Goal: Task Accomplishment & Management: Use online tool/utility

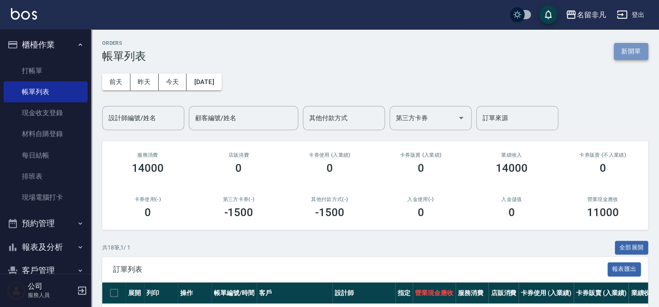
click at [630, 50] on button "新開單" at bounding box center [631, 51] width 34 height 17
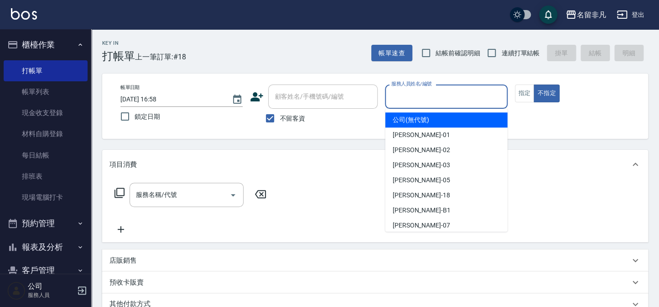
drag, startPoint x: 434, startPoint y: 94, endPoint x: 426, endPoint y: 166, distance: 72.5
click at [434, 95] on input "服務人員姓名/編號" at bounding box center [446, 96] width 114 height 16
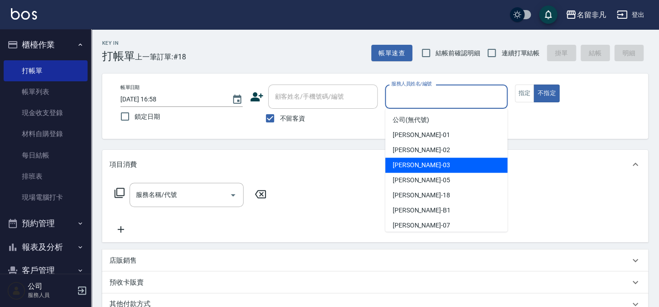
drag, startPoint x: 419, startPoint y: 163, endPoint x: 454, endPoint y: 158, distance: 35.4
click at [426, 163] on div "[PERSON_NAME] -03" at bounding box center [446, 164] width 122 height 15
type input "[PERSON_NAME]-03"
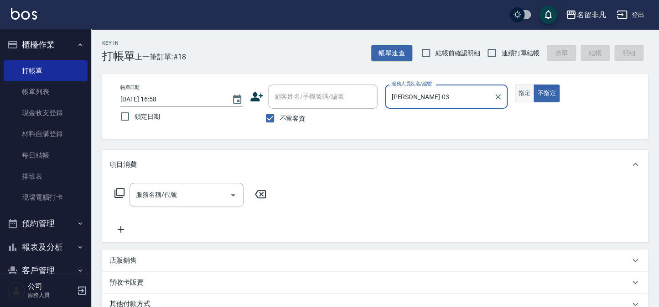
click at [529, 96] on button "指定" at bounding box center [525, 93] width 20 height 18
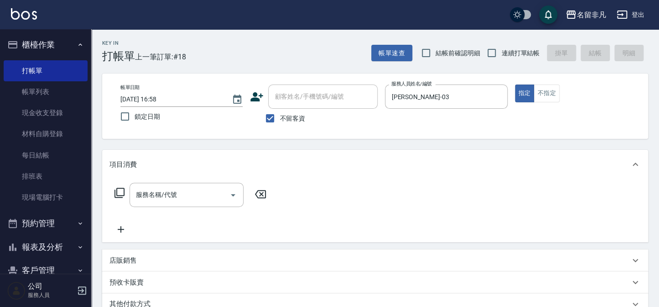
click at [117, 190] on icon at bounding box center [119, 192] width 11 height 11
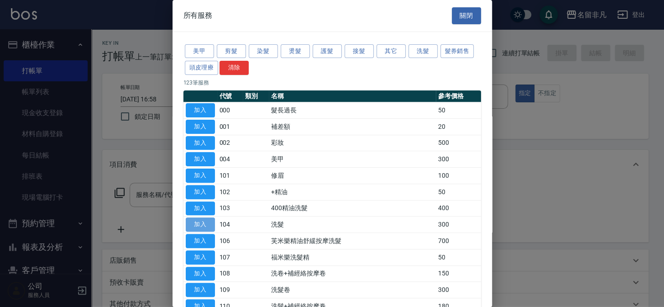
click at [200, 219] on button "加入" at bounding box center [200, 224] width 29 height 14
type input "洗髮(104)"
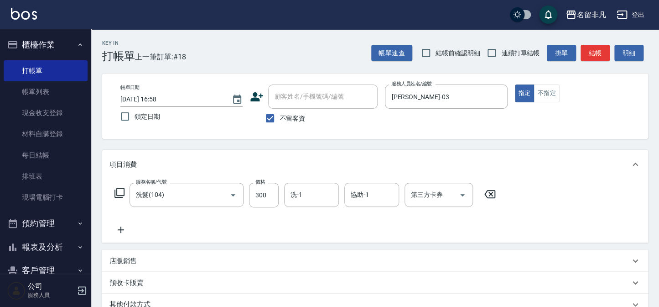
click at [116, 230] on icon at bounding box center [120, 229] width 23 height 11
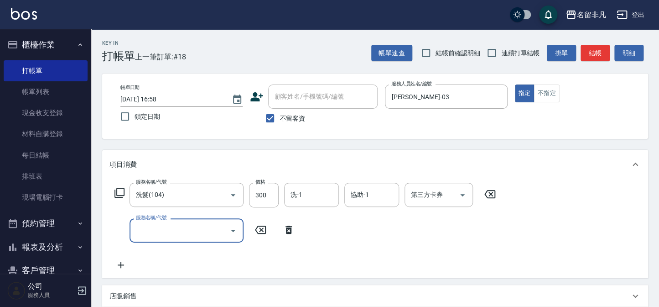
click at [119, 192] on icon at bounding box center [119, 192] width 11 height 11
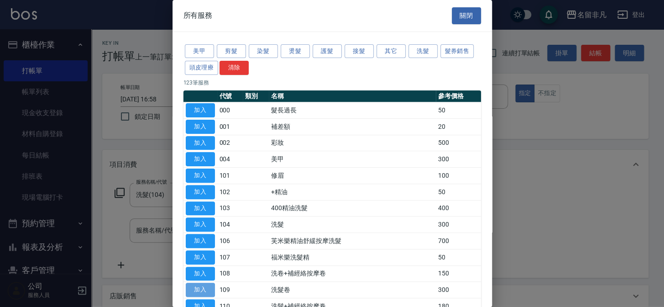
click at [199, 288] on button "加入" at bounding box center [200, 289] width 29 height 14
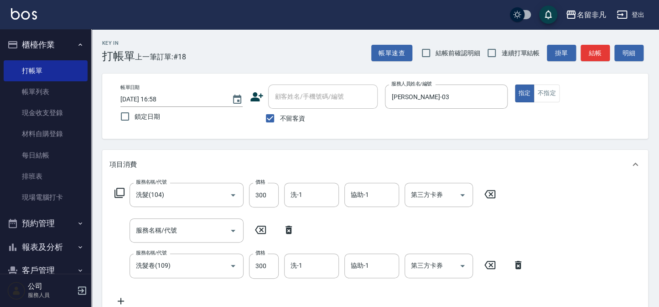
click at [287, 226] on icon at bounding box center [289, 229] width 6 height 8
type input "洗髮卷(109)"
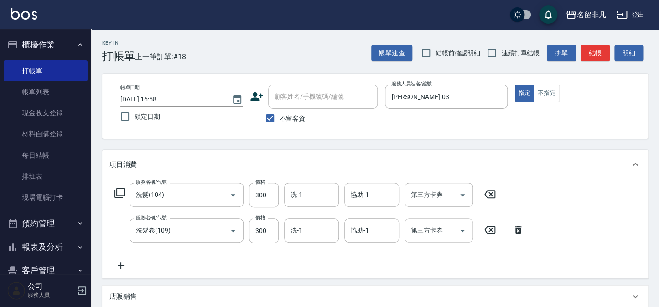
click at [421, 234] on input "第三方卡券" at bounding box center [432, 230] width 47 height 16
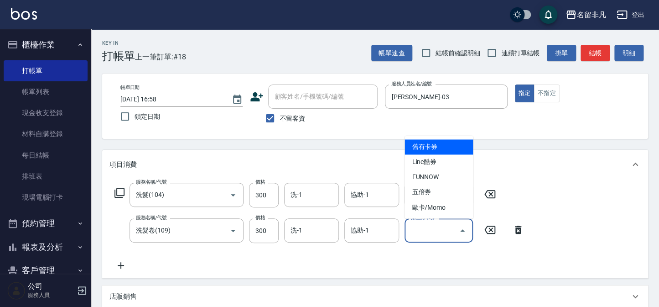
click at [434, 146] on span "舊有卡券" at bounding box center [439, 146] width 68 height 15
type input "舊有卡券"
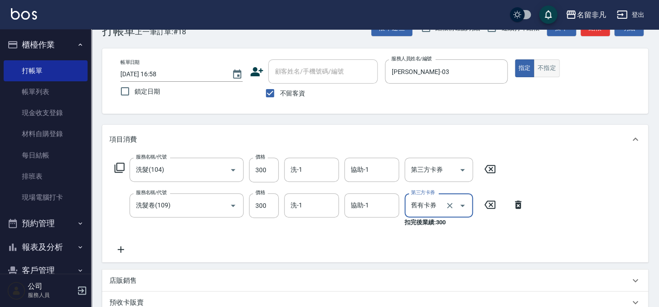
scroll to position [10, 0]
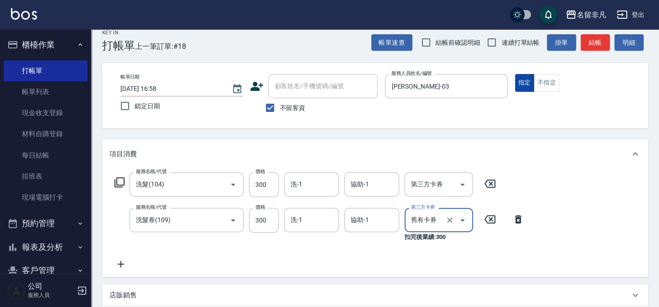
click at [524, 82] on button "指定" at bounding box center [525, 83] width 20 height 18
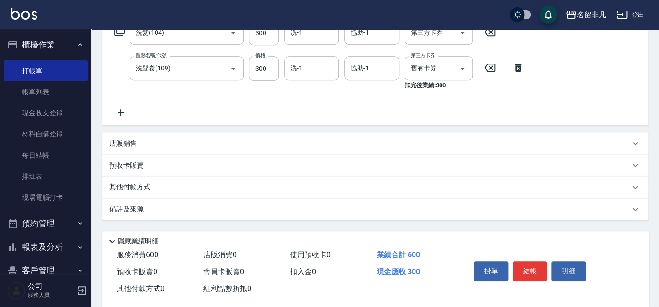
scroll to position [177, 0]
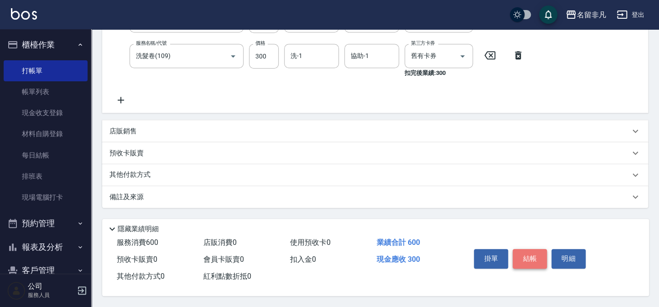
click at [528, 257] on button "結帳" at bounding box center [530, 258] width 34 height 19
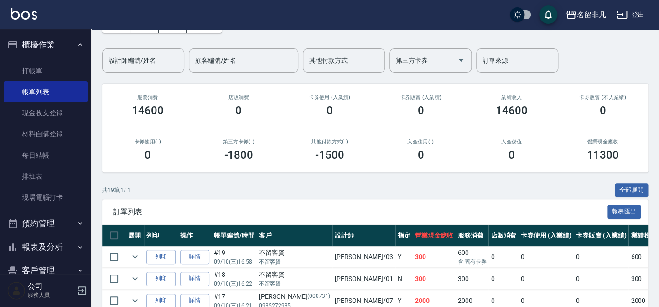
scroll to position [124, 0]
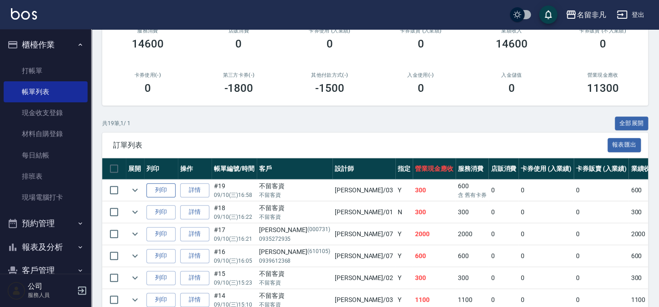
click at [167, 188] on button "列印" at bounding box center [160, 190] width 29 height 14
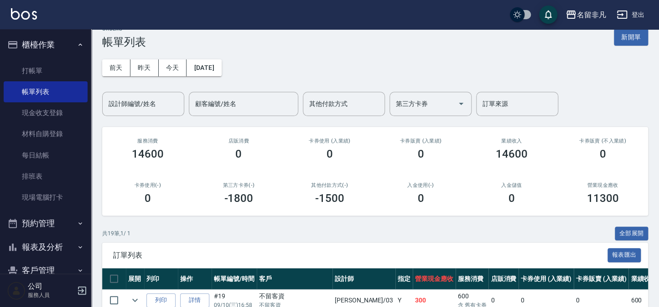
scroll to position [0, 0]
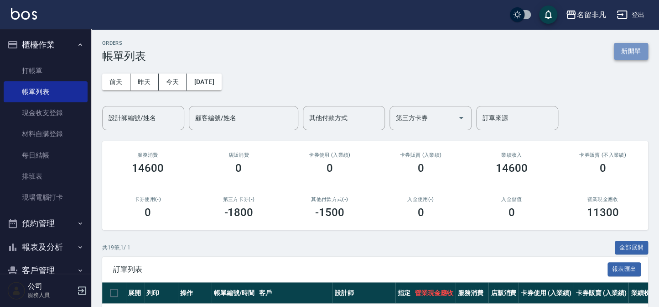
click at [634, 49] on button "新開單" at bounding box center [631, 51] width 34 height 17
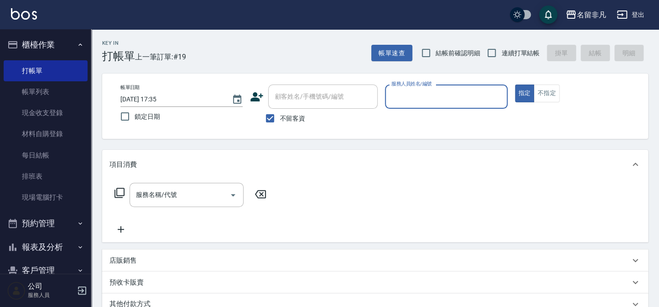
click at [476, 92] on input "服務人員姓名/編號" at bounding box center [446, 96] width 114 height 16
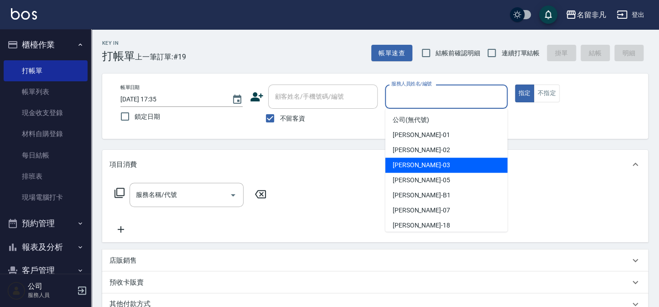
click at [460, 162] on div "[PERSON_NAME] -03" at bounding box center [446, 164] width 122 height 15
type input "[PERSON_NAME]-03"
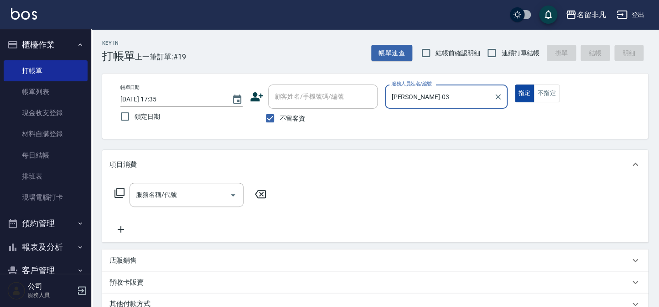
click at [526, 90] on button "指定" at bounding box center [525, 93] width 20 height 18
click at [121, 191] on icon at bounding box center [119, 192] width 11 height 11
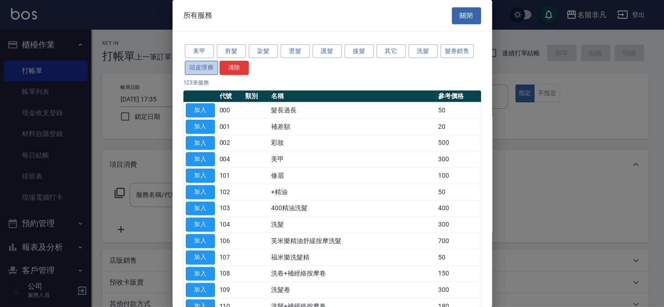
click at [194, 67] on button "頭皮理療" at bounding box center [202, 68] width 34 height 14
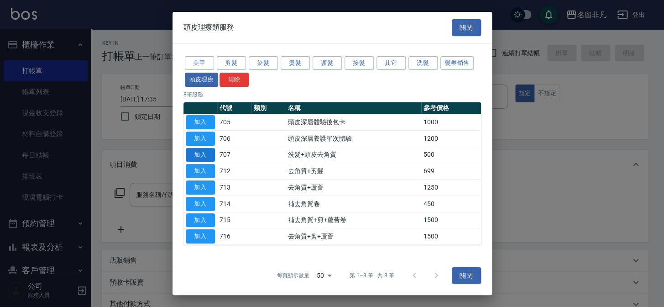
click at [189, 151] on button "加入" at bounding box center [200, 154] width 29 height 14
type input "洗髮+頭皮去角質(707)"
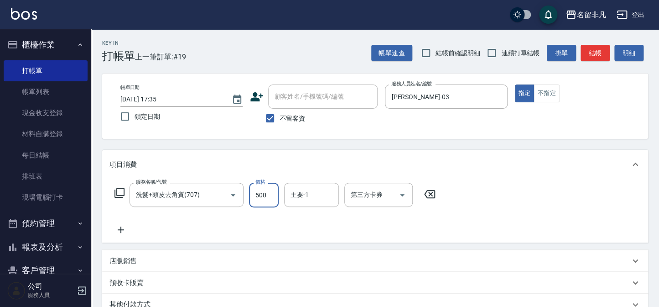
click at [259, 192] on input "500" at bounding box center [264, 194] width 30 height 25
click at [259, 193] on input "500" at bounding box center [264, 194] width 30 height 25
click at [259, 194] on input "6600" at bounding box center [264, 194] width 30 height 25
click at [260, 194] on input "6600" at bounding box center [264, 194] width 30 height 25
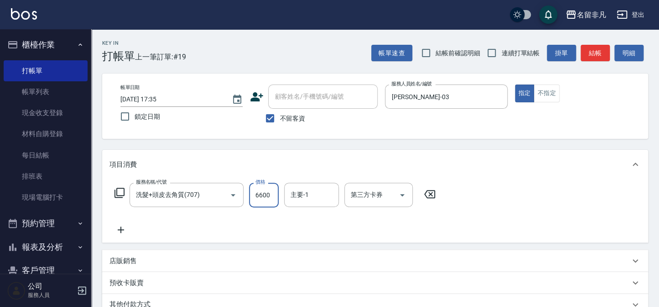
click at [260, 194] on input "6600" at bounding box center [264, 194] width 30 height 25
type input "600"
click at [525, 90] on button "指定" at bounding box center [525, 93] width 20 height 18
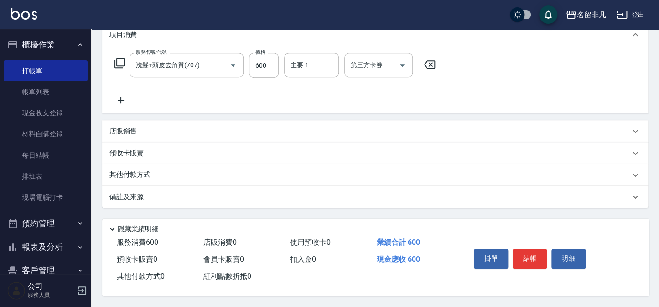
scroll to position [132, 0]
click at [529, 260] on button "結帳" at bounding box center [530, 258] width 34 height 19
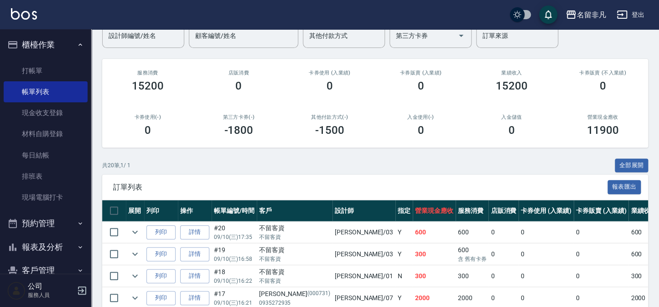
scroll to position [83, 0]
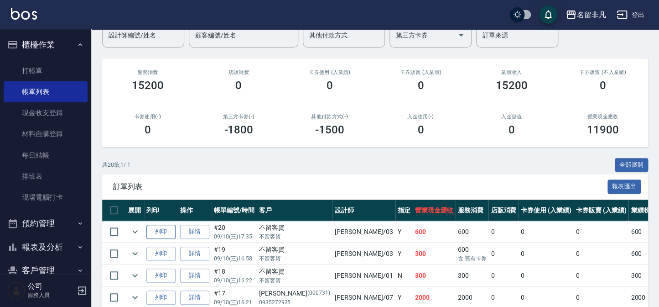
click at [167, 233] on button "列印" at bounding box center [160, 231] width 29 height 14
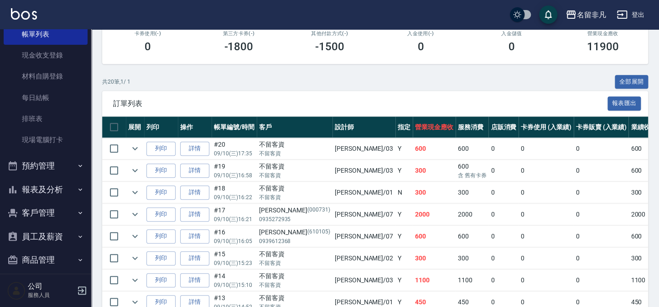
scroll to position [66, 0]
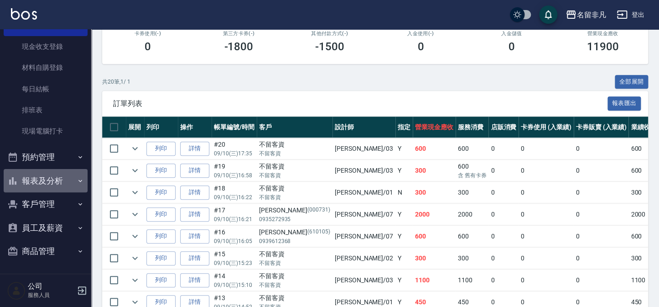
click at [48, 177] on button "報表及分析" at bounding box center [46, 181] width 84 height 24
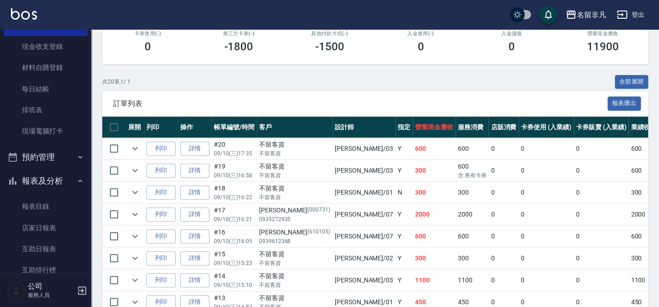
click at [48, 179] on button "報表及分析" at bounding box center [46, 181] width 84 height 24
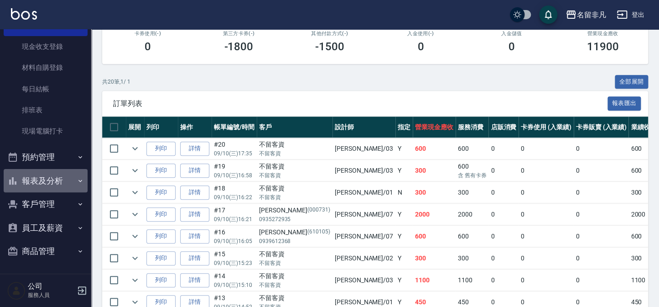
drag, startPoint x: 50, startPoint y: 179, endPoint x: 50, endPoint y: 187, distance: 8.2
click at [50, 187] on button "報表及分析" at bounding box center [46, 181] width 84 height 24
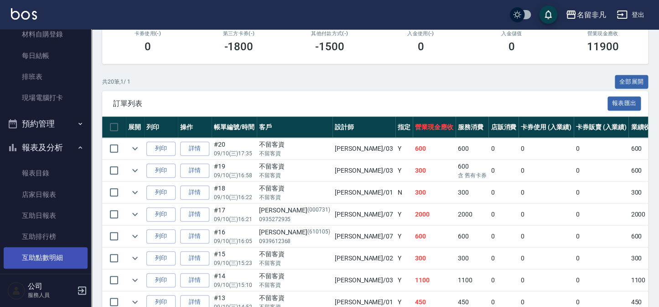
scroll to position [149, 0]
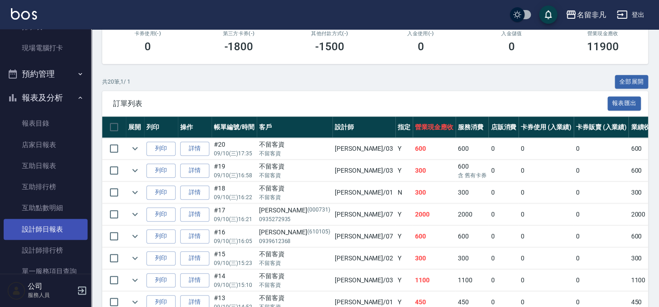
click at [43, 233] on link "設計師日報表" at bounding box center [46, 228] width 84 height 21
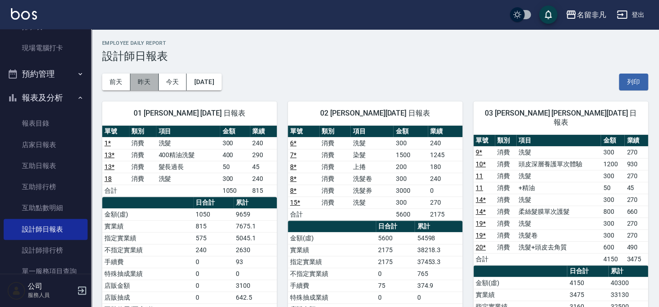
click at [141, 83] on button "昨天" at bounding box center [144, 81] width 28 height 17
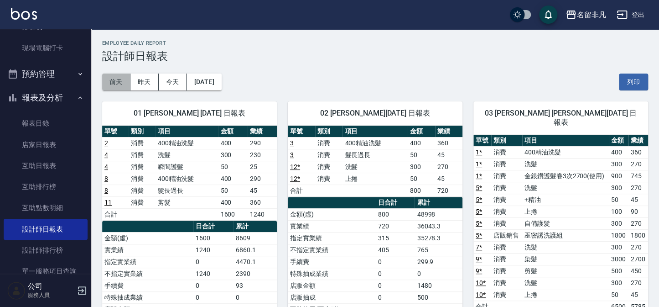
click at [119, 85] on button "前天" at bounding box center [116, 81] width 28 height 17
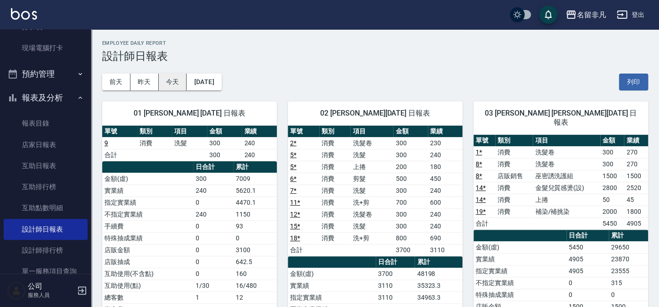
click at [179, 83] on button "今天" at bounding box center [173, 81] width 28 height 17
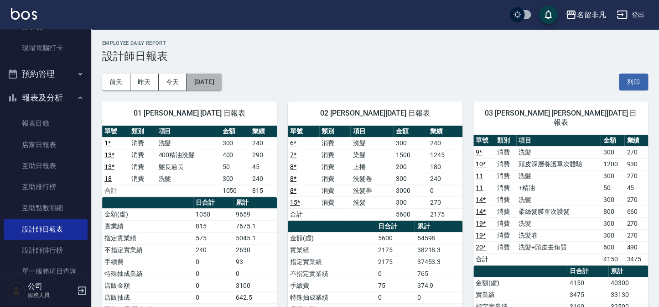
click at [221, 86] on button "[DATE]" at bounding box center [204, 81] width 35 height 17
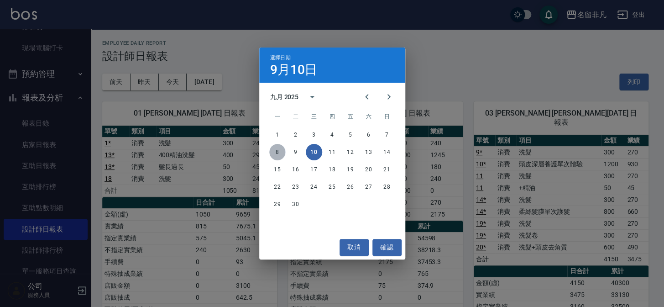
click at [280, 154] on button "8" at bounding box center [277, 152] width 16 height 16
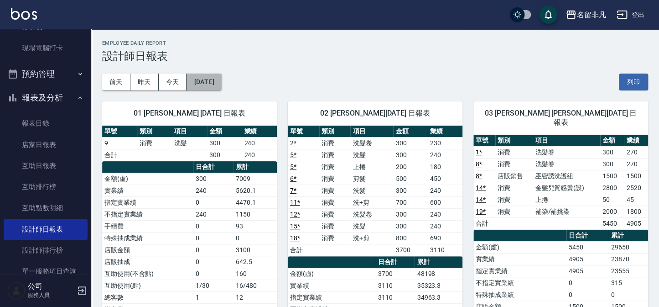
click at [221, 82] on button "[DATE]" at bounding box center [204, 81] width 35 height 17
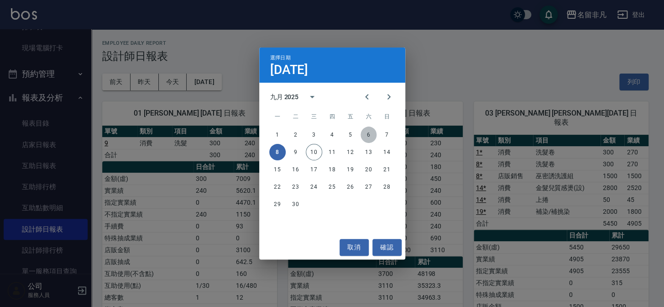
click at [367, 137] on button "6" at bounding box center [368, 134] width 16 height 16
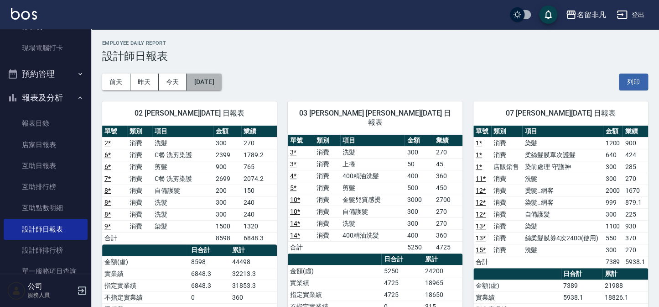
click at [221, 84] on button "[DATE]" at bounding box center [204, 81] width 35 height 17
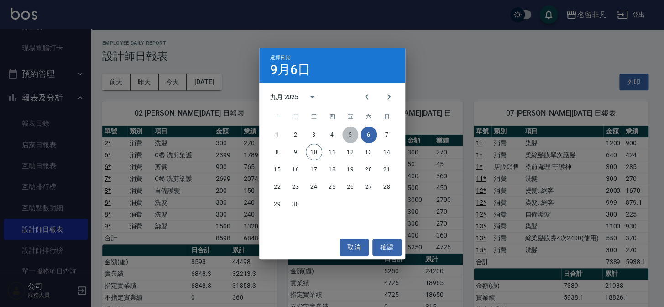
click at [350, 140] on button "5" at bounding box center [350, 134] width 16 height 16
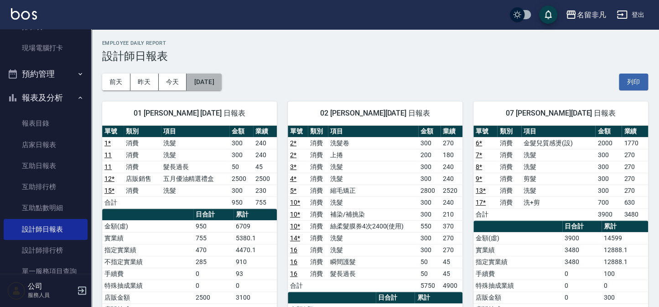
click at [221, 84] on button "[DATE]" at bounding box center [204, 81] width 35 height 17
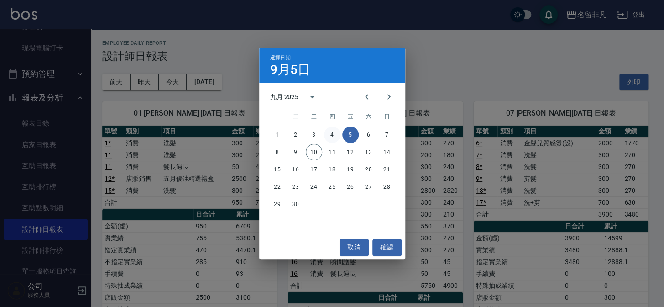
click at [328, 135] on button "4" at bounding box center [332, 134] width 16 height 16
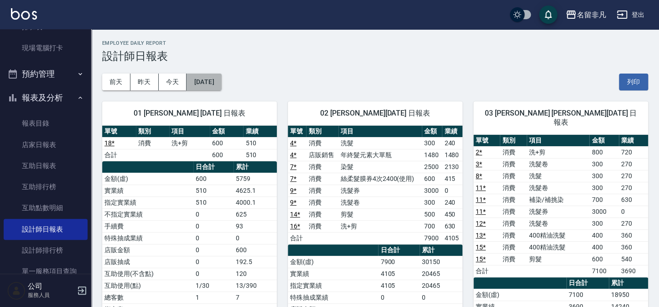
click at [221, 83] on button "[DATE]" at bounding box center [204, 81] width 35 height 17
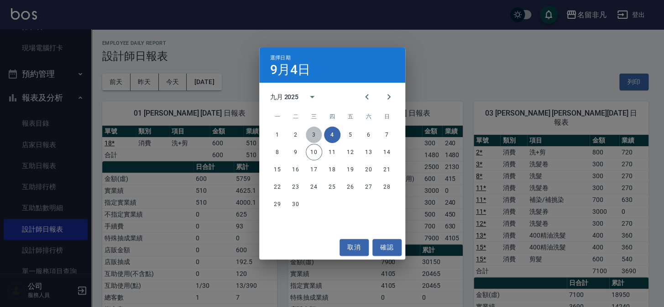
click at [313, 132] on button "3" at bounding box center [314, 134] width 16 height 16
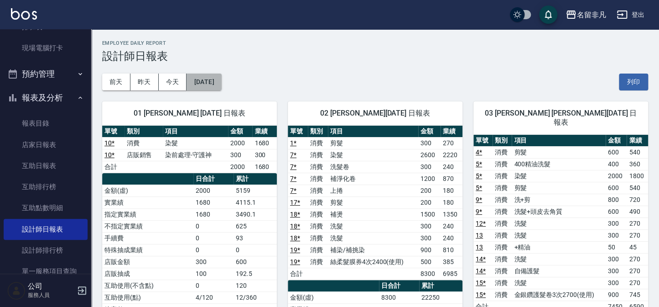
click at [221, 82] on button "[DATE]" at bounding box center [204, 81] width 35 height 17
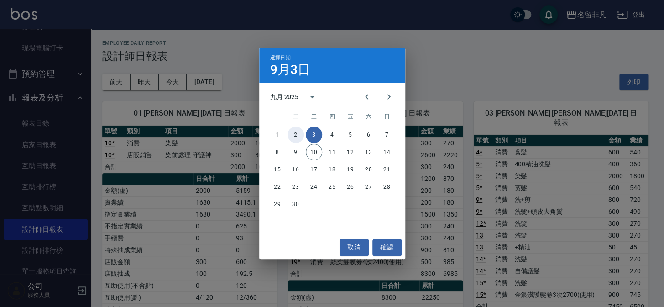
click at [293, 135] on button "2" at bounding box center [295, 134] width 16 height 16
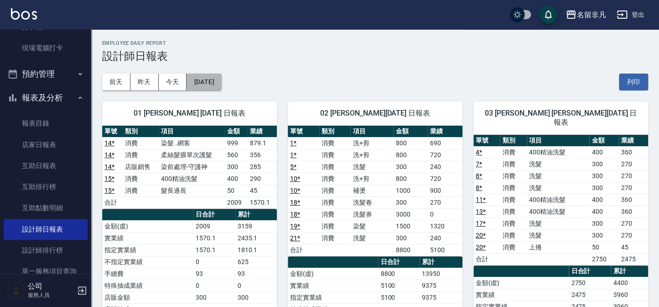
click at [221, 83] on button "[DATE]" at bounding box center [204, 81] width 35 height 17
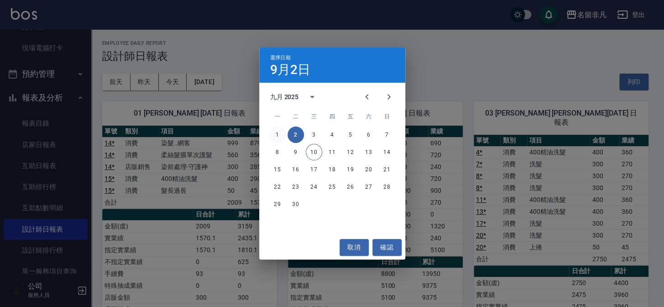
click at [277, 134] on button "1" at bounding box center [277, 134] width 16 height 16
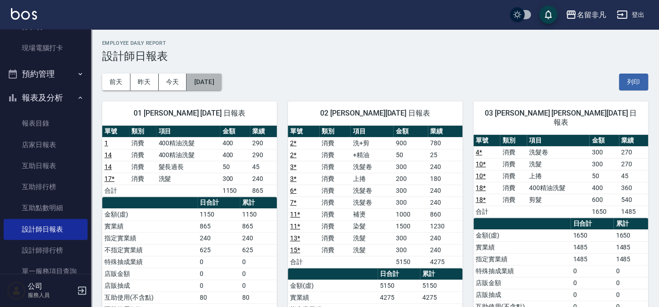
click at [221, 82] on button "[DATE]" at bounding box center [204, 81] width 35 height 17
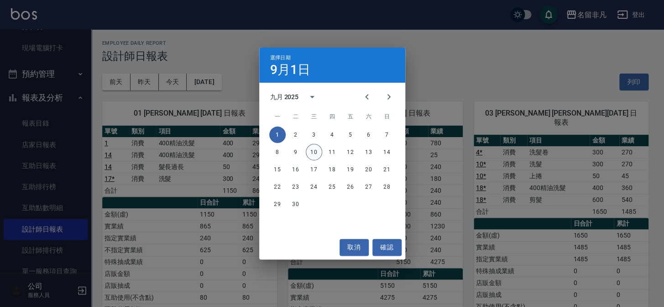
click at [315, 155] on button "10" at bounding box center [314, 152] width 16 height 16
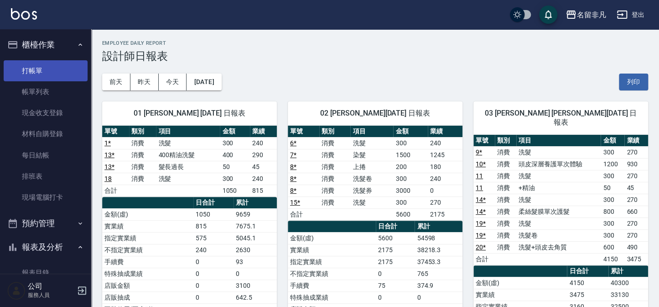
click at [46, 69] on link "打帳單" at bounding box center [46, 70] width 84 height 21
